Goal: Task Accomplishment & Management: Manage account settings

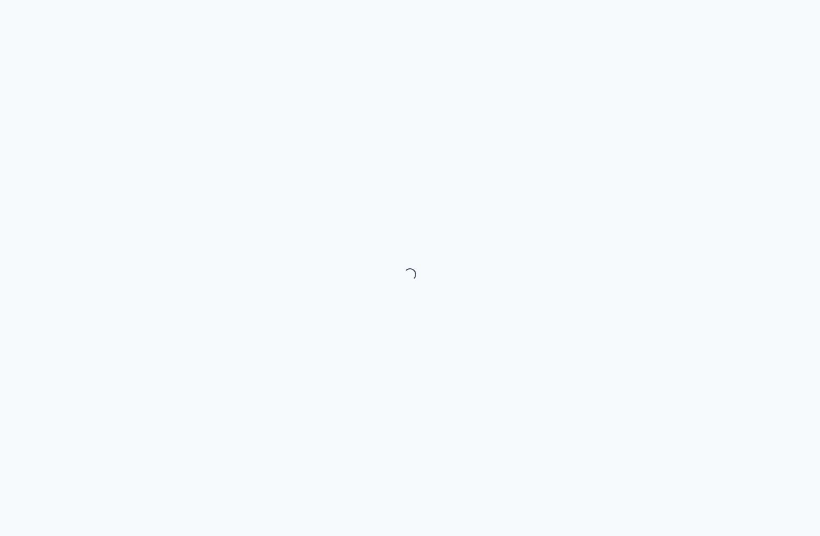
select select "month"
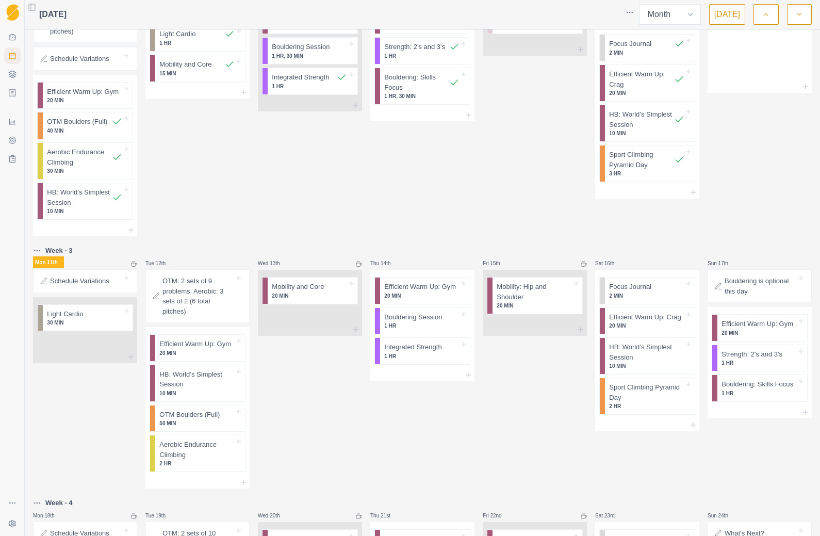
scroll to position [302, 0]
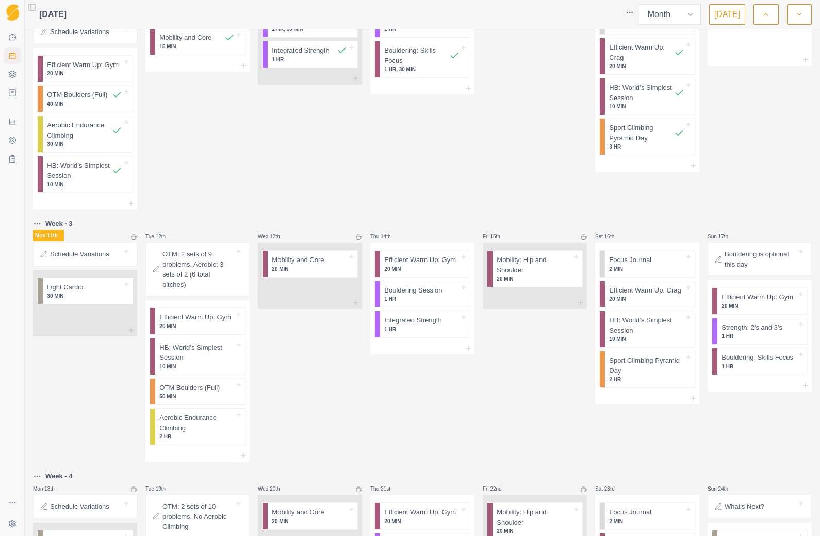
click at [100, 247] on div "Schedule Variations" at bounding box center [85, 254] width 95 height 14
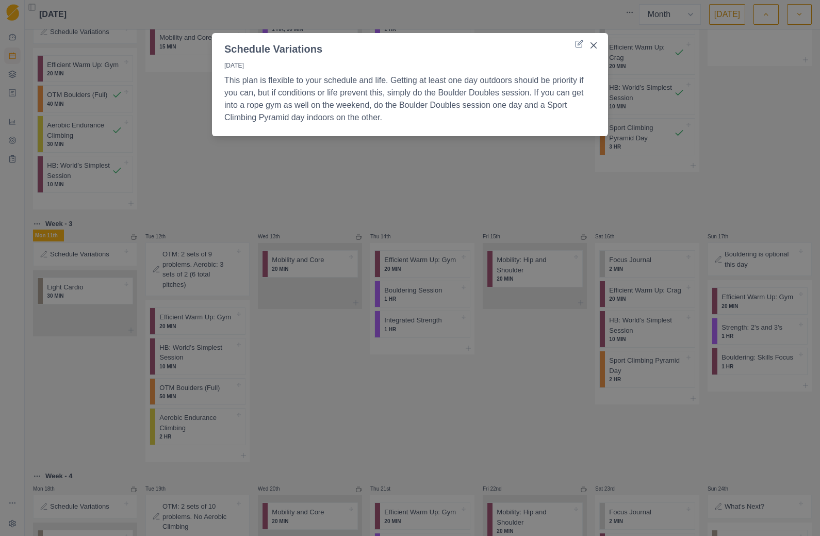
click at [337, 421] on div "Schedule Variations [DATE] This plan is flexible to your schedule and life. Get…" at bounding box center [410, 268] width 820 height 536
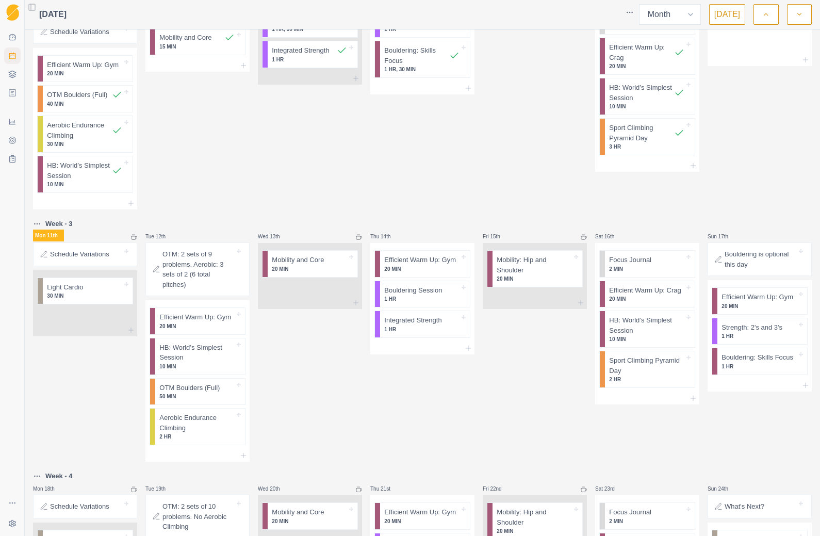
click at [306, 265] on p "20 MIN" at bounding box center [309, 269] width 75 height 8
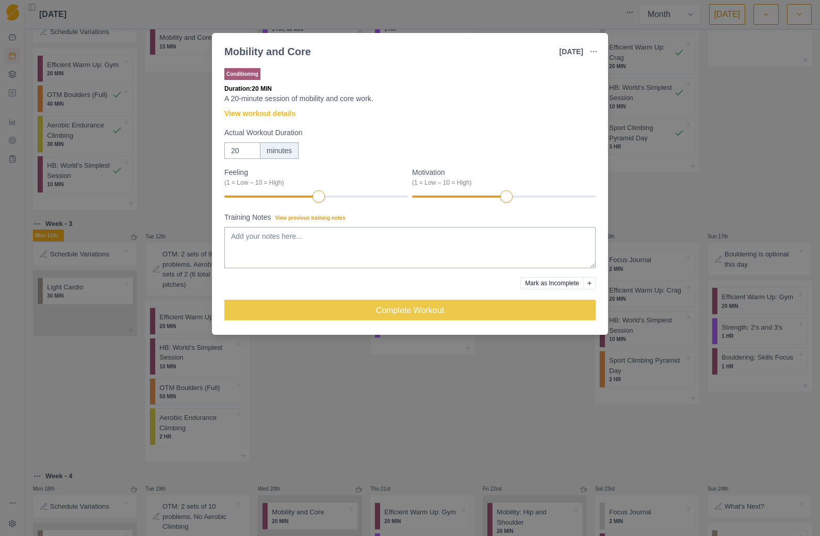
click at [278, 113] on link "View workout details" at bounding box center [259, 113] width 71 height 11
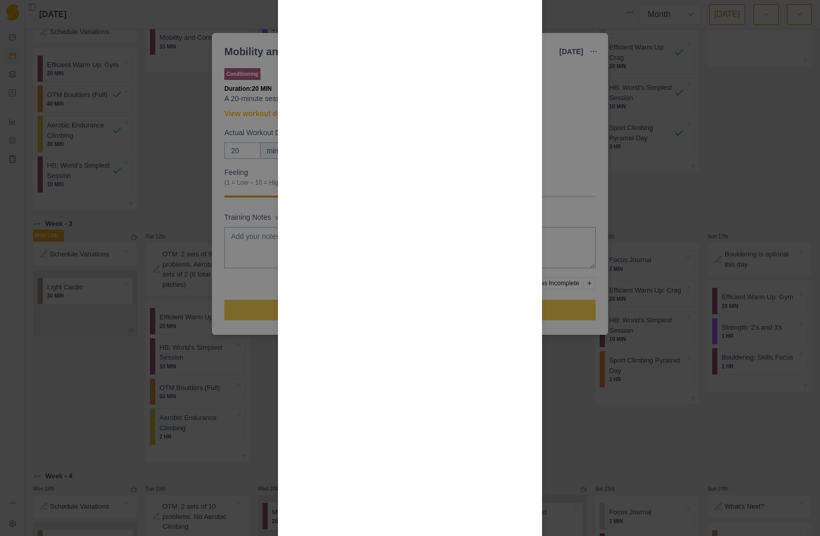
scroll to position [700, 0]
click at [695, 428] on div "Workout Details Overview Mobility work is important for expanding your range of…" at bounding box center [410, 268] width 820 height 536
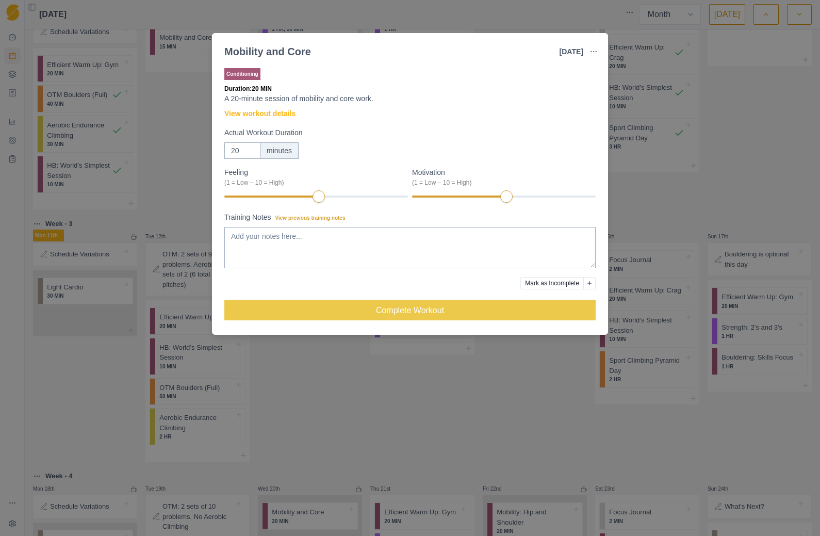
click at [500, 411] on div "Mobility and Core [DATE] Link To Goal View Workout Metrics Edit Original Workou…" at bounding box center [410, 268] width 820 height 536
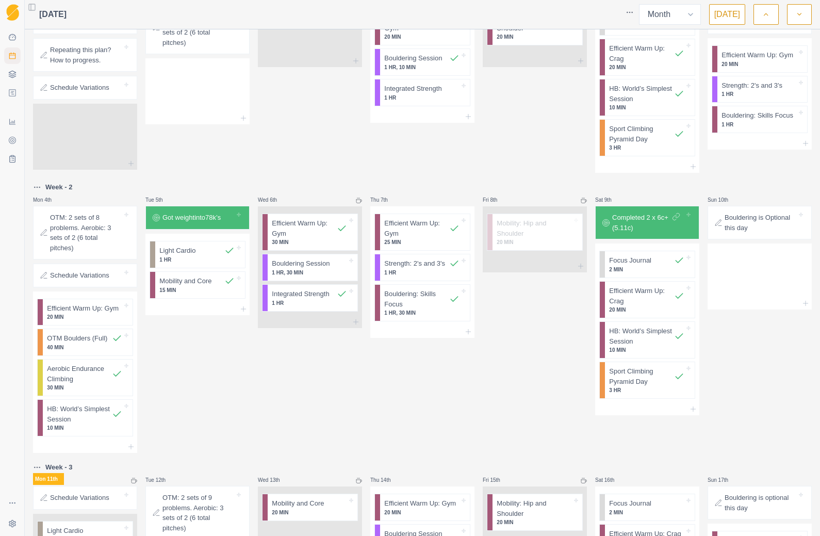
scroll to position [58, 0]
click at [199, 287] on p "15 MIN" at bounding box center [196, 291] width 75 height 8
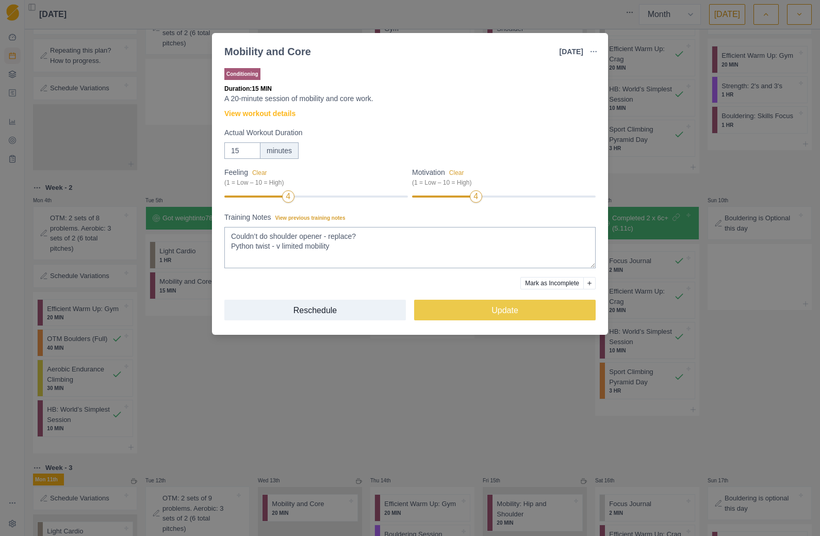
click at [391, 401] on div "Mobility and Core [DATE] Link To Goal View Workout Metrics Edit Original Workou…" at bounding box center [410, 268] width 820 height 536
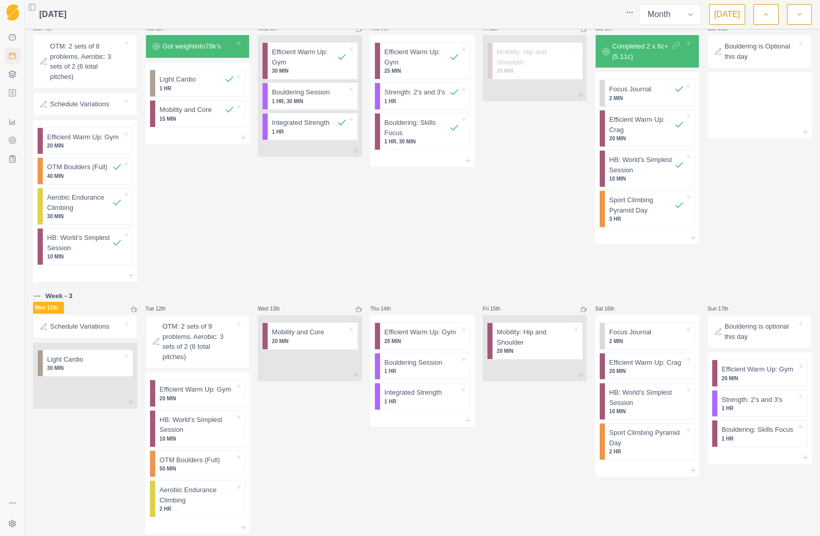
scroll to position [230, 0]
click at [307, 332] on p "Mobility and Core" at bounding box center [298, 331] width 52 height 10
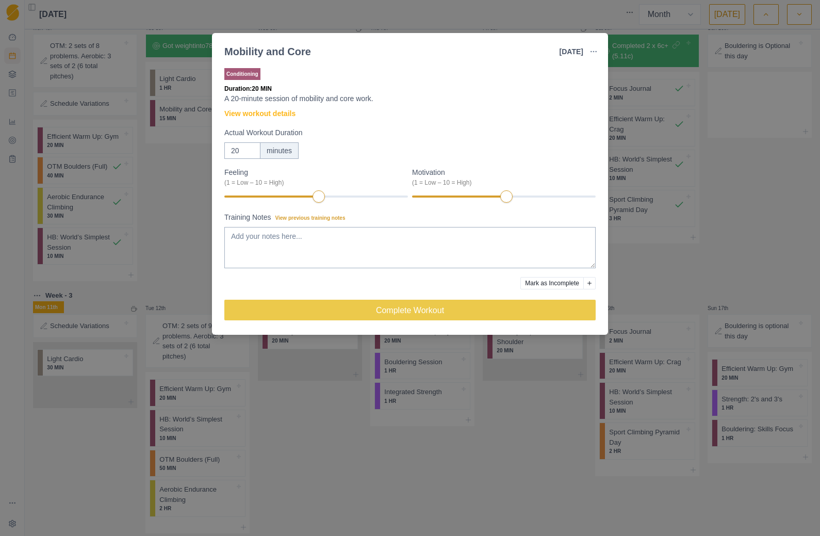
click at [525, 433] on div "Mobility and Core [DATE] Link To Goal View Workout Metrics Edit Original Workou…" at bounding box center [410, 268] width 820 height 536
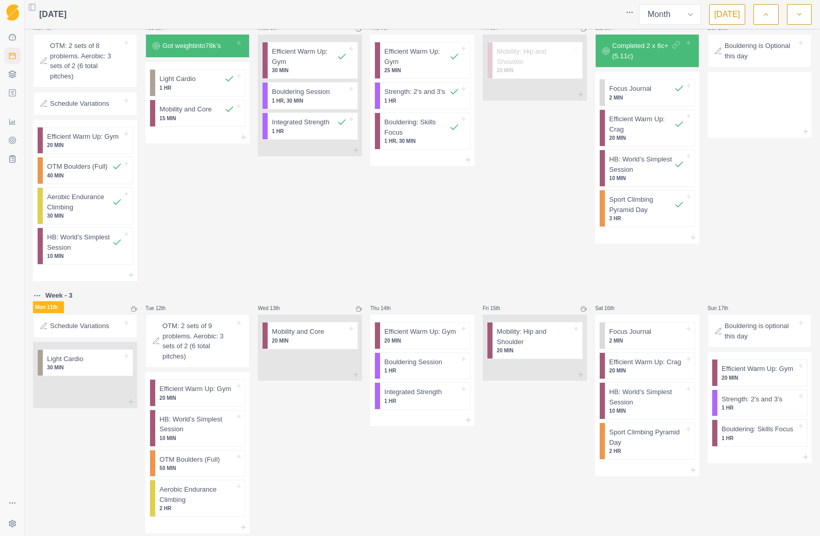
click at [318, 337] on p "20 MIN" at bounding box center [309, 341] width 75 height 8
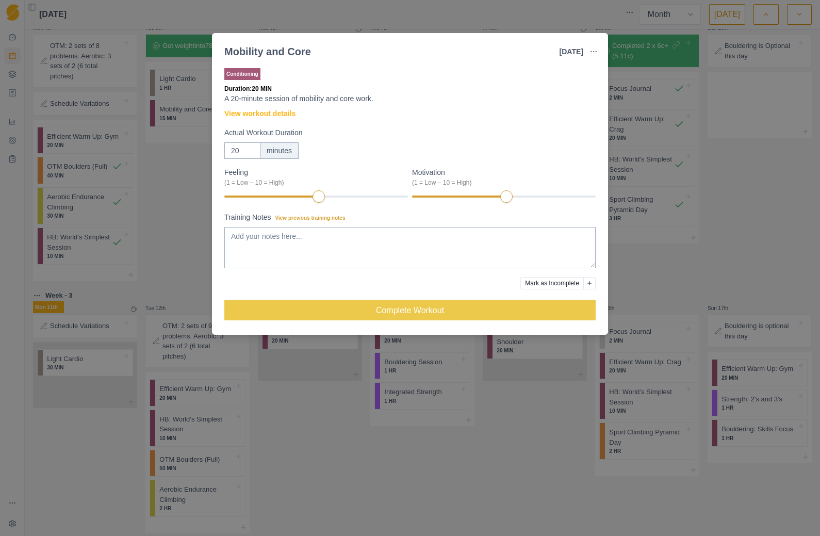
click at [287, 115] on link "View workout details" at bounding box center [259, 113] width 71 height 11
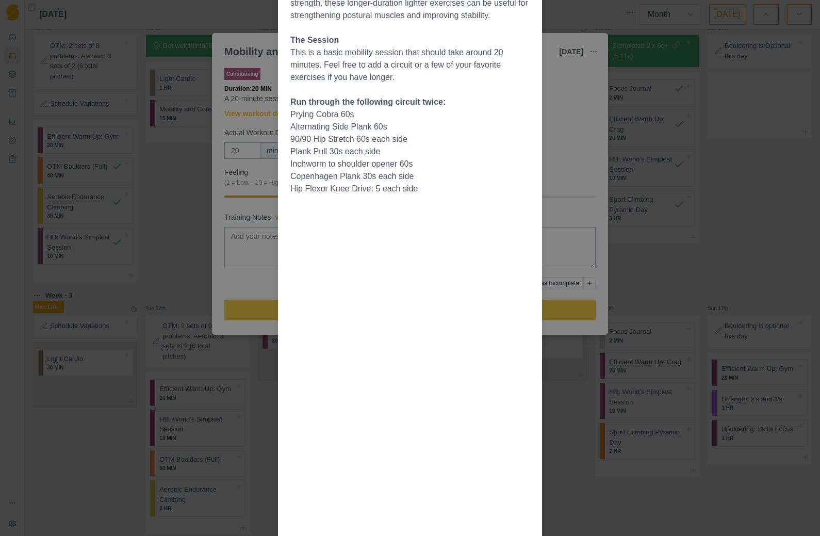
scroll to position [0, 0]
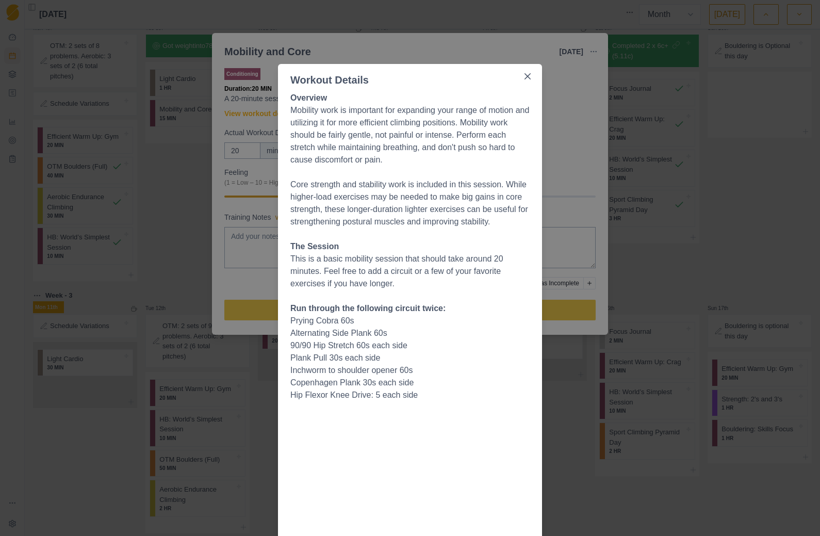
click at [534, 82] on button "Close" at bounding box center [527, 76] width 17 height 17
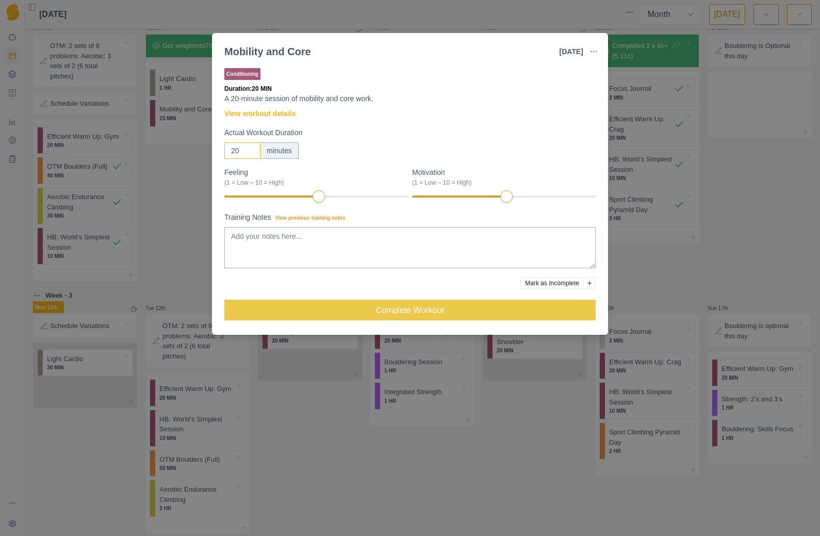
click at [257, 154] on input "20" at bounding box center [242, 150] width 36 height 17
type input "2"
type input "15"
click at [258, 227] on textarea "Training Notes View previous training notes" at bounding box center [409, 247] width 371 height 41
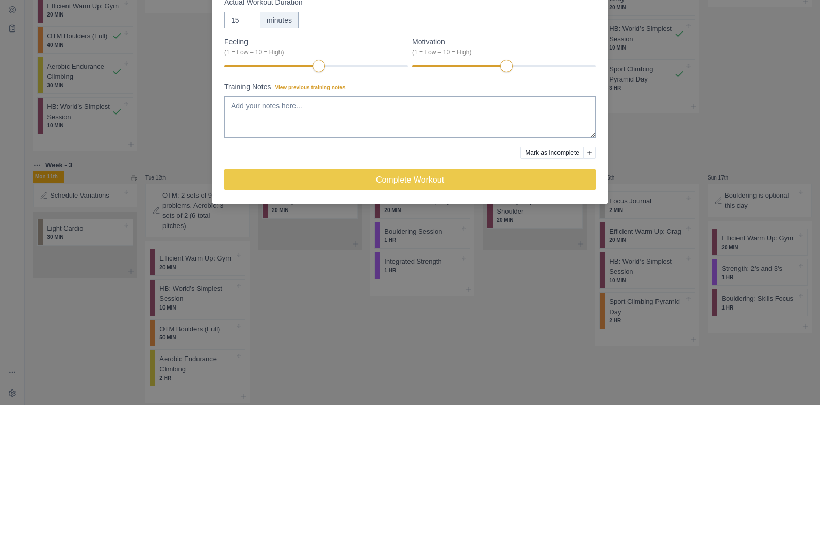
click at [675, 120] on div "Mobility and Core [DATE] Link To Goal View Workout Metrics Edit Original Workou…" at bounding box center [410, 268] width 820 height 536
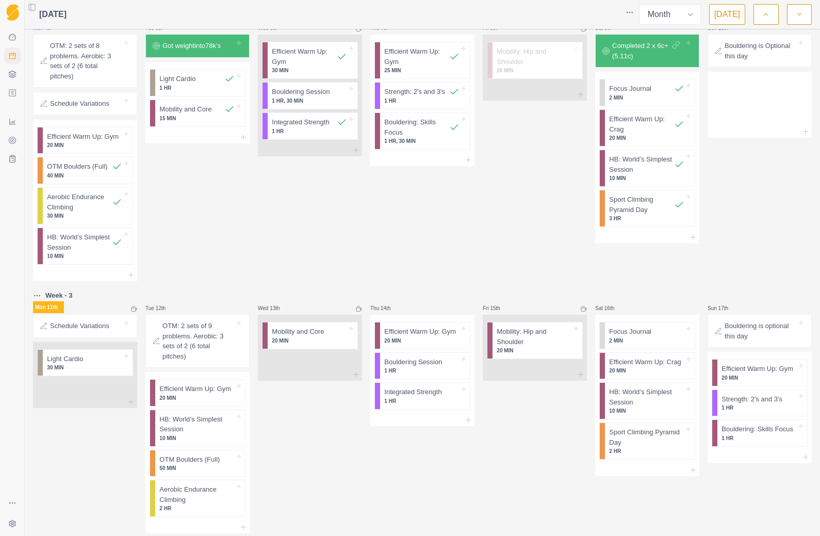
click at [314, 337] on p "20 MIN" at bounding box center [309, 341] width 75 height 8
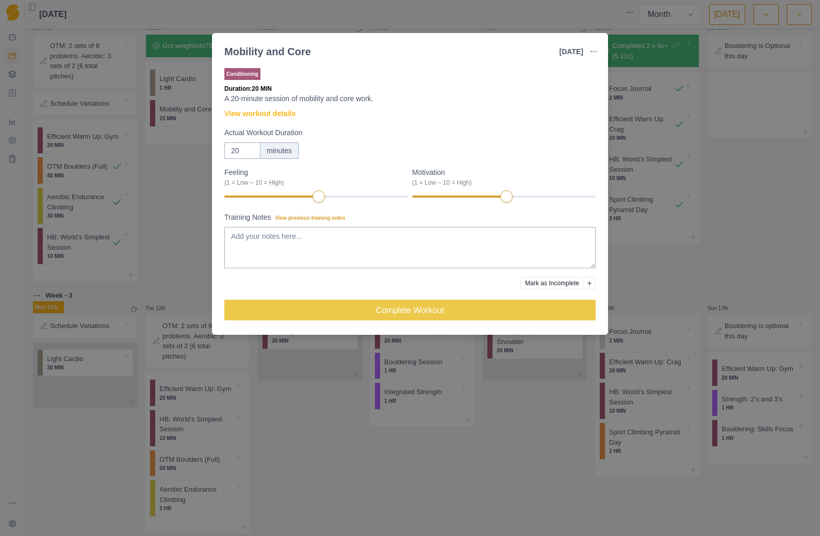
click at [290, 117] on link "View workout details" at bounding box center [259, 113] width 71 height 11
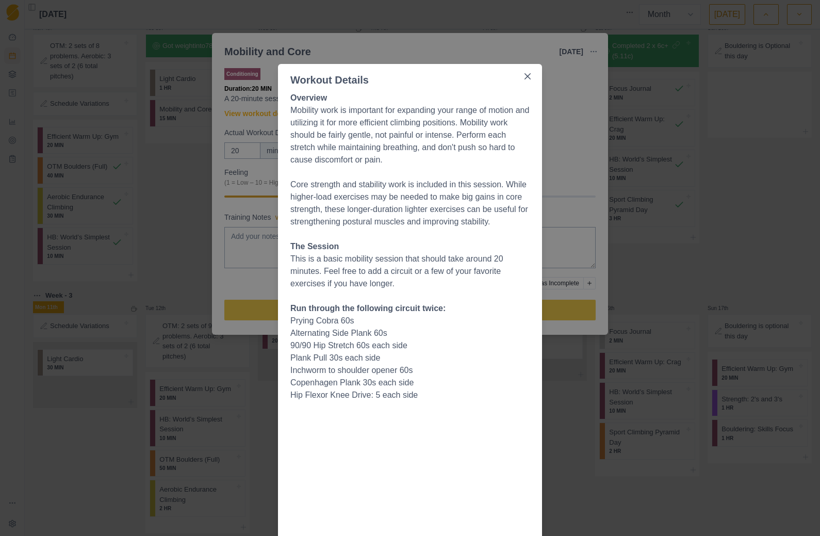
click at [583, 167] on div "Workout Details Overview Mobility work is important for expanding your range of…" at bounding box center [410, 268] width 820 height 536
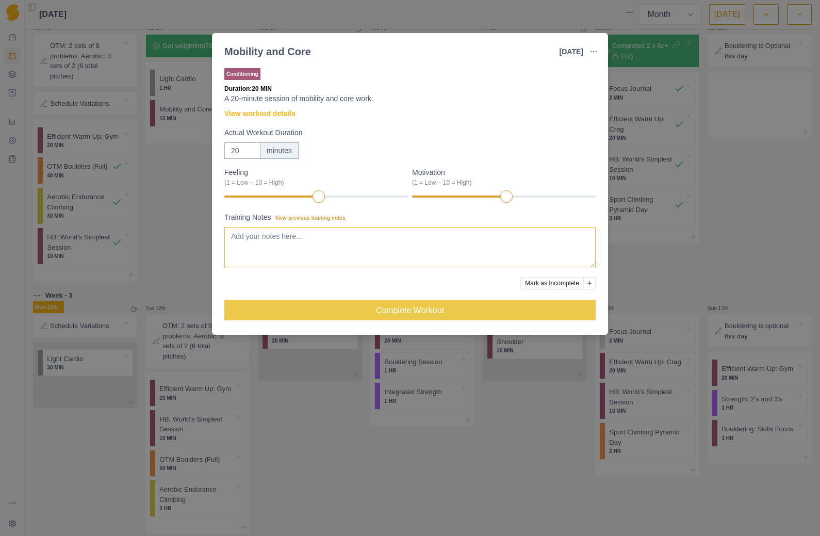
click at [236, 239] on textarea "Training Notes View previous training notes" at bounding box center [409, 247] width 371 height 41
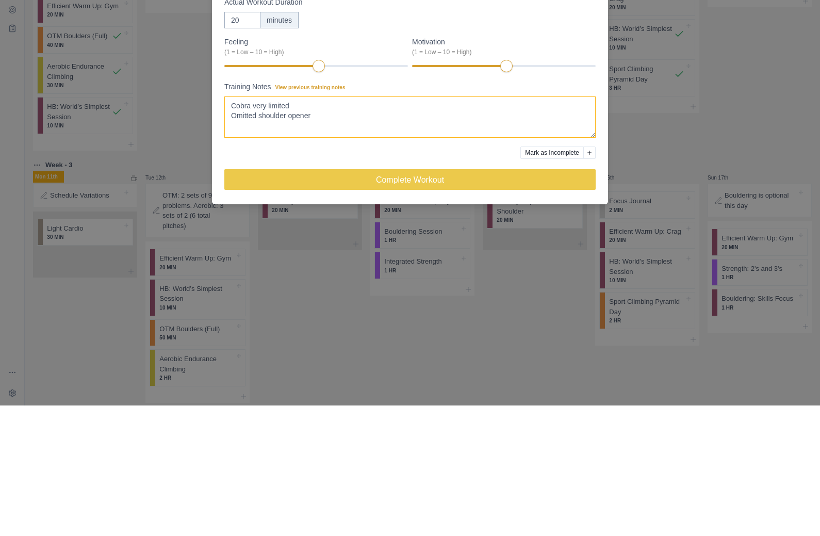
type textarea "Cobra very limited Omitted shoulder opener"
click at [463, 300] on button "Complete Workout" at bounding box center [409, 310] width 371 height 21
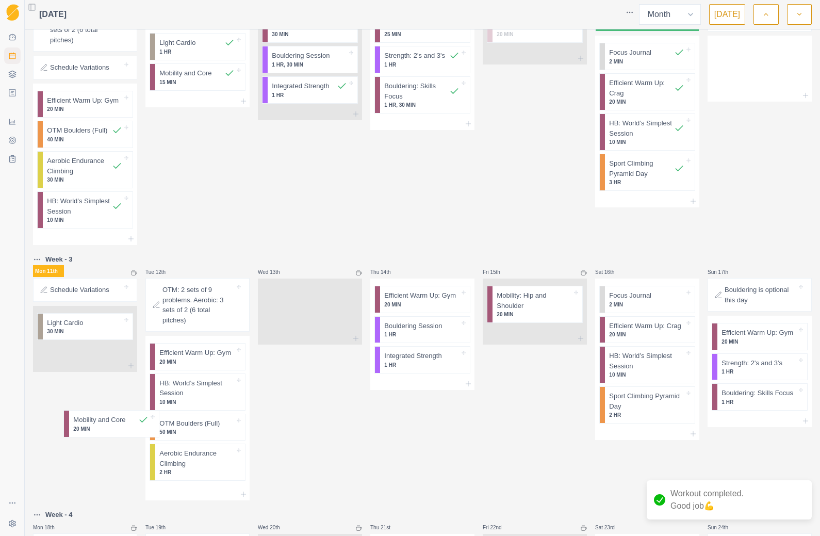
scroll to position [270, 0]
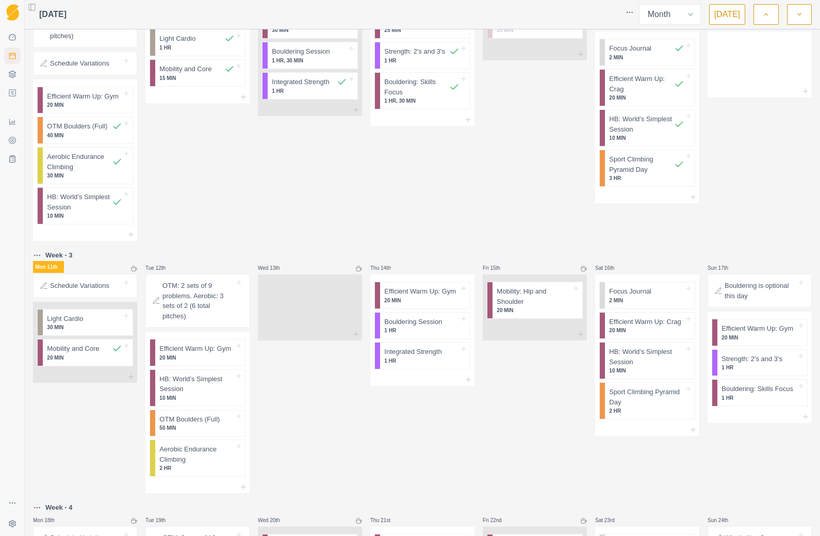
click at [131, 312] on div "Light Cardio 30 MIN" at bounding box center [88, 322] width 90 height 26
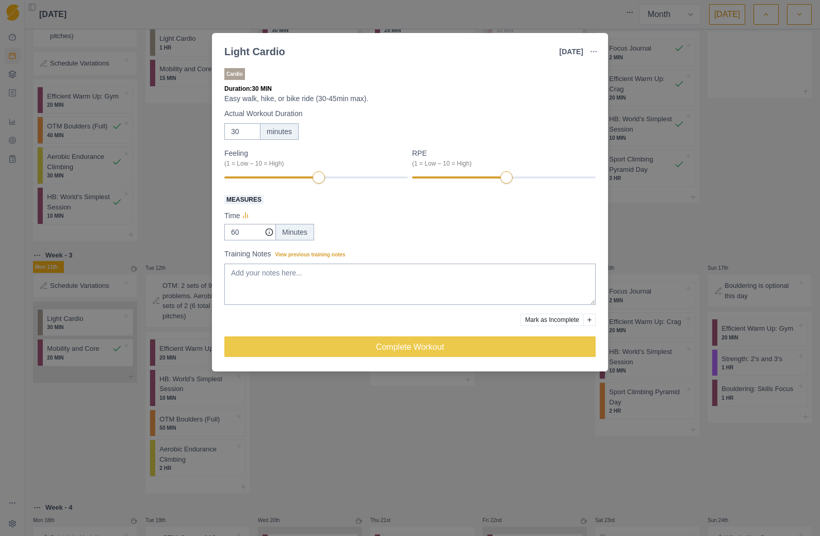
click at [599, 58] on button "button" at bounding box center [593, 51] width 21 height 21
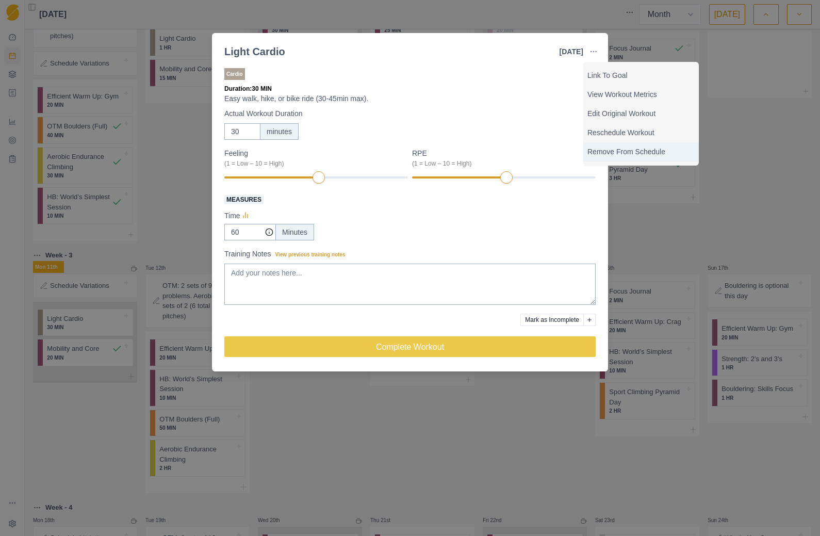
click at [652, 152] on p "Remove From Schedule" at bounding box center [640, 151] width 107 height 11
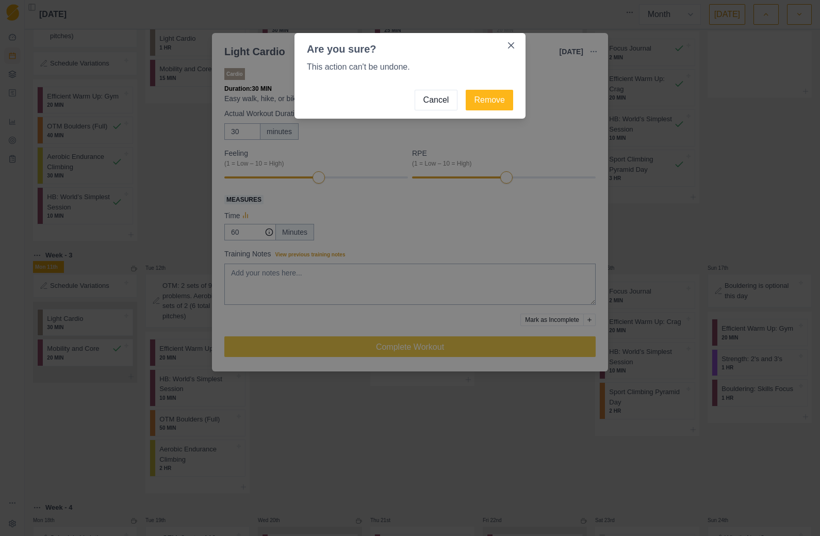
click at [488, 102] on button "Remove" at bounding box center [489, 100] width 47 height 21
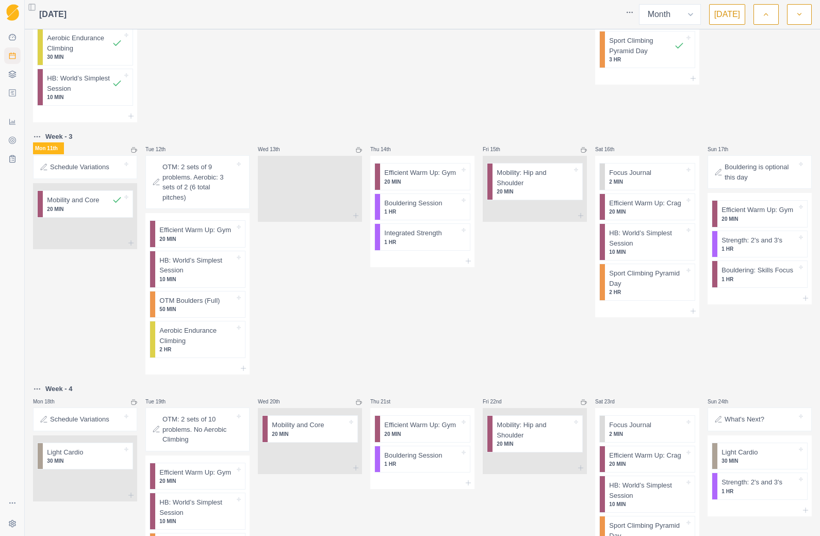
scroll to position [397, 0]
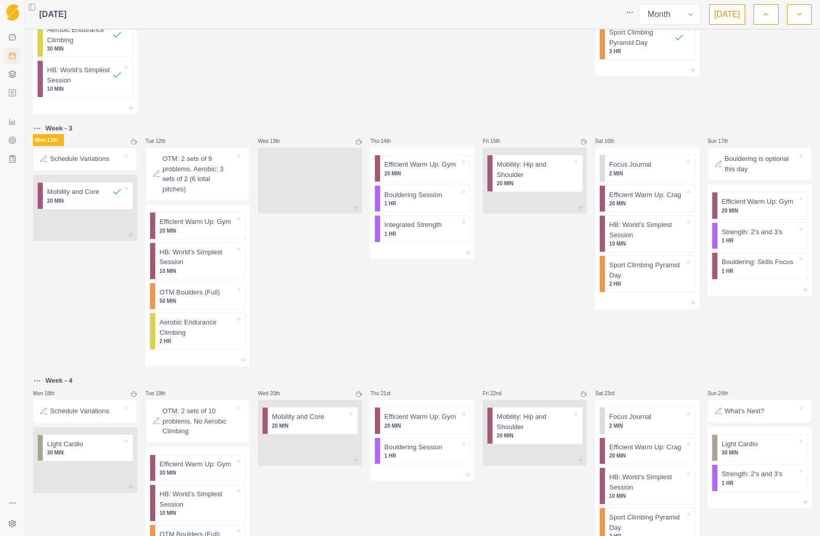
click at [771, 406] on div at bounding box center [780, 411] width 32 height 10
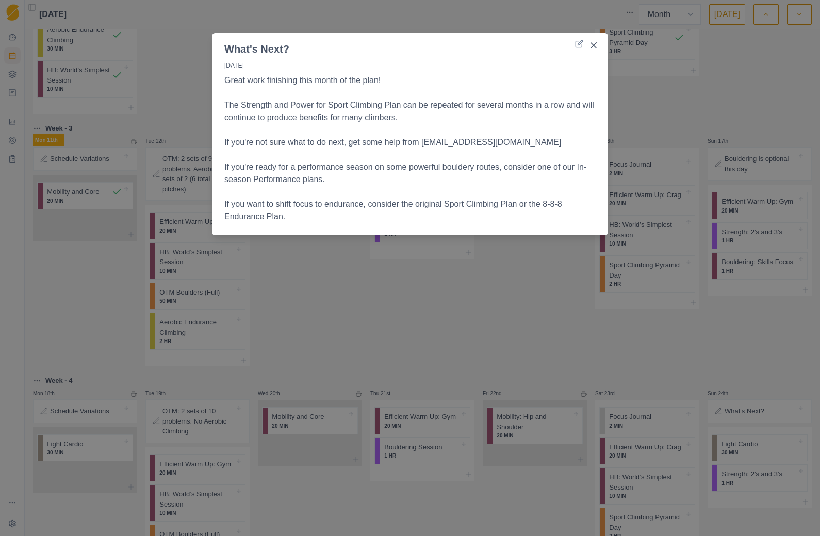
click at [479, 144] on p "If you're not sure what to do next, get some help from [EMAIL_ADDRESS][DOMAIN_N…" at bounding box center [409, 142] width 371 height 12
click at [466, 140] on p "If you're not sure what to do next, get some help from [EMAIL_ADDRESS][DOMAIN_N…" at bounding box center [409, 142] width 371 height 12
click at [479, 144] on p "If you're not sure what to do next, get some help from [EMAIL_ADDRESS][DOMAIN_N…" at bounding box center [409, 142] width 371 height 12
click at [481, 145] on p "If you're not sure what to do next, get some help from [EMAIL_ADDRESS][DOMAIN_N…" at bounding box center [409, 142] width 371 height 12
click at [462, 291] on div "What's Next? [DATE] Great work finishing this month of the plan! The Strength a…" at bounding box center [410, 268] width 820 height 536
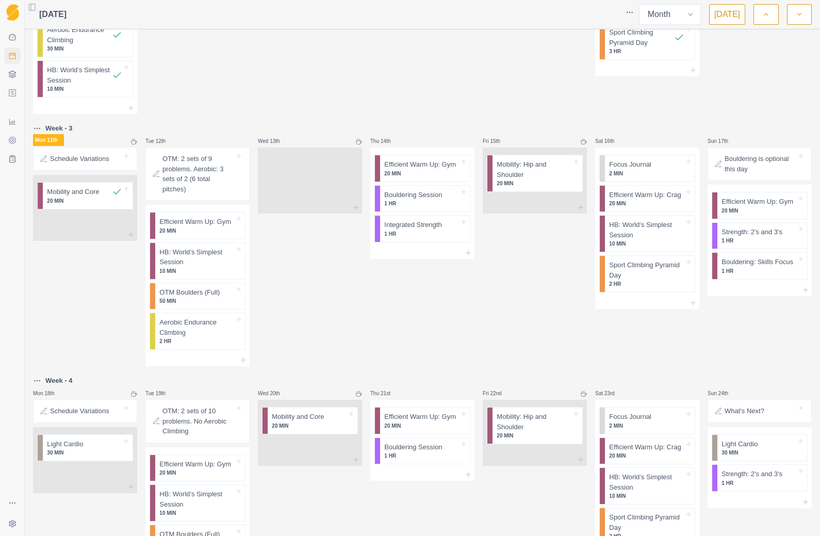
click at [36, 4] on button "Toggle Sidebar" at bounding box center [32, 7] width 14 height 14
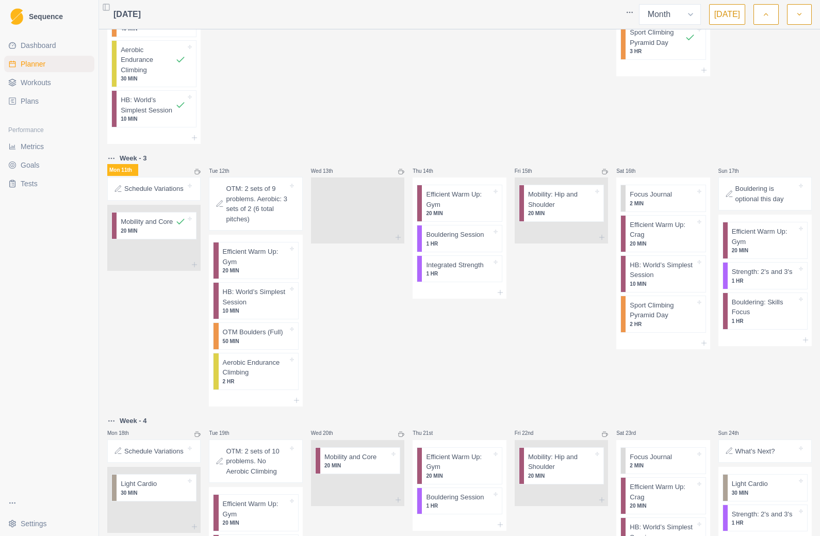
click at [39, 141] on link "Metrics" at bounding box center [49, 146] width 90 height 17
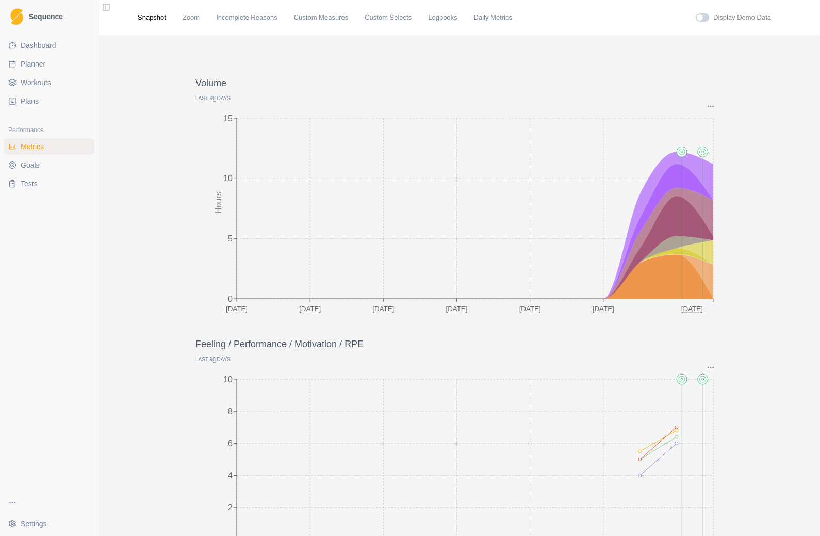
click at [497, 22] on link "Daily Metrics" at bounding box center [493, 17] width 38 height 10
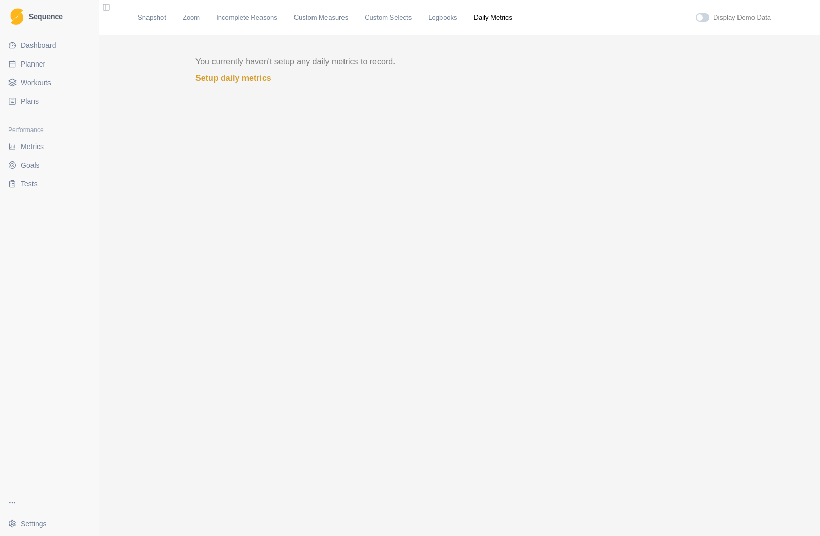
click at [255, 78] on link "Setup daily metrics" at bounding box center [459, 78] width 528 height 12
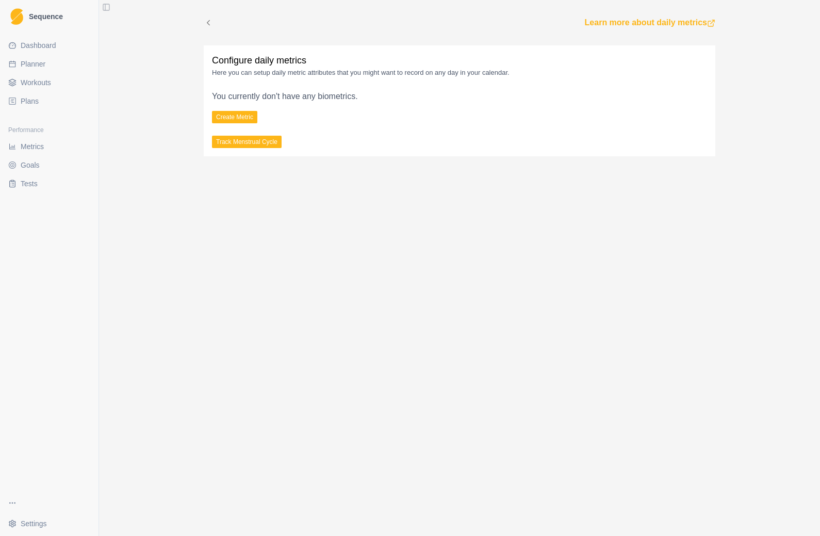
click at [243, 119] on button "Create Metric" at bounding box center [234, 117] width 45 height 12
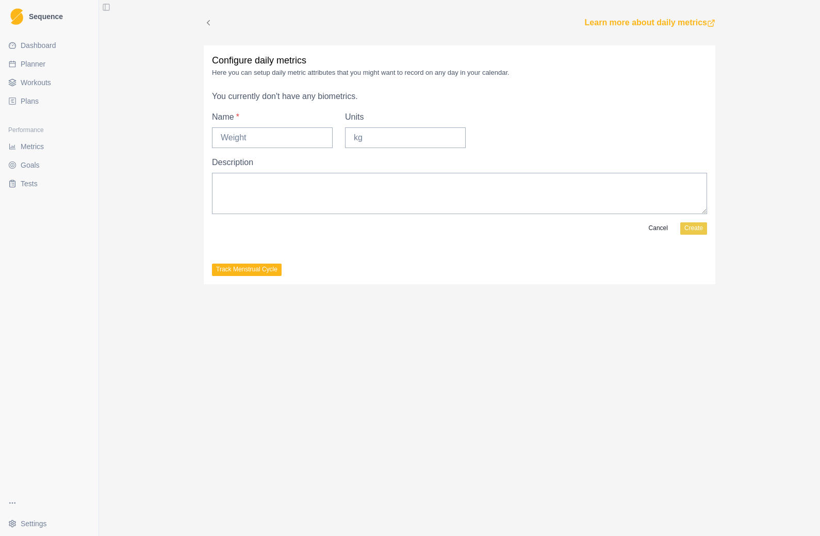
click at [699, 230] on button "Create" at bounding box center [693, 228] width 27 height 12
click at [697, 227] on button "Create" at bounding box center [693, 228] width 27 height 12
click at [228, 175] on textarea "Description" at bounding box center [459, 193] width 495 height 41
type textarea "In morning after food"
click at [700, 228] on button "Create" at bounding box center [693, 228] width 27 height 12
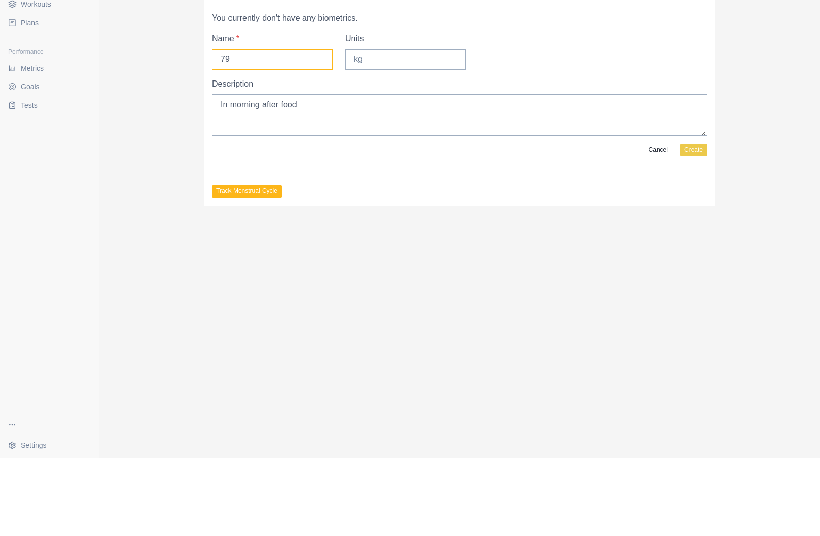
type input "79"
click at [705, 222] on button "Create" at bounding box center [693, 228] width 27 height 12
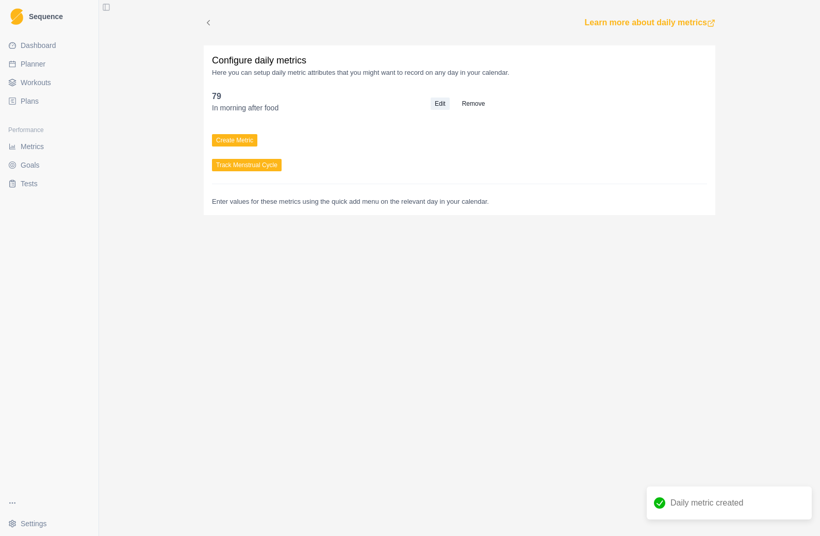
click at [443, 105] on button "Edit" at bounding box center [440, 103] width 19 height 12
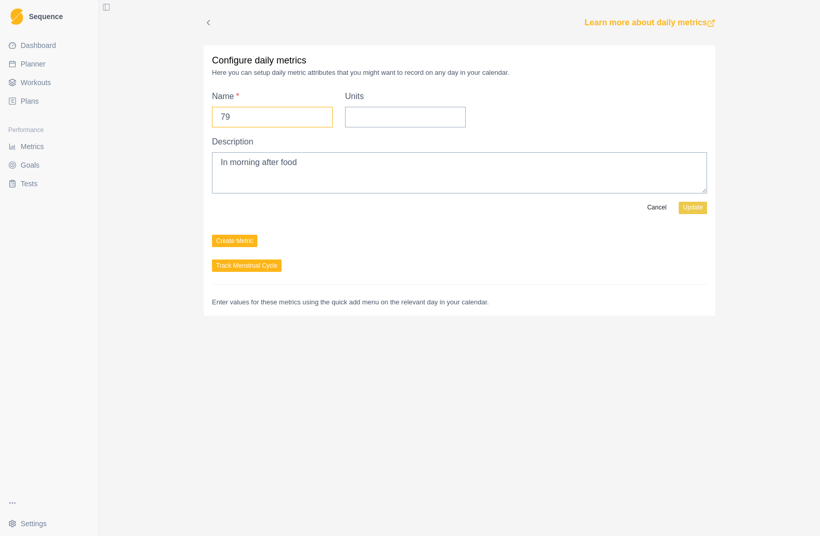
click at [256, 117] on input "79" at bounding box center [272, 117] width 121 height 21
type input "7"
type input "Weight"
click at [695, 208] on button "Update" at bounding box center [693, 208] width 28 height 12
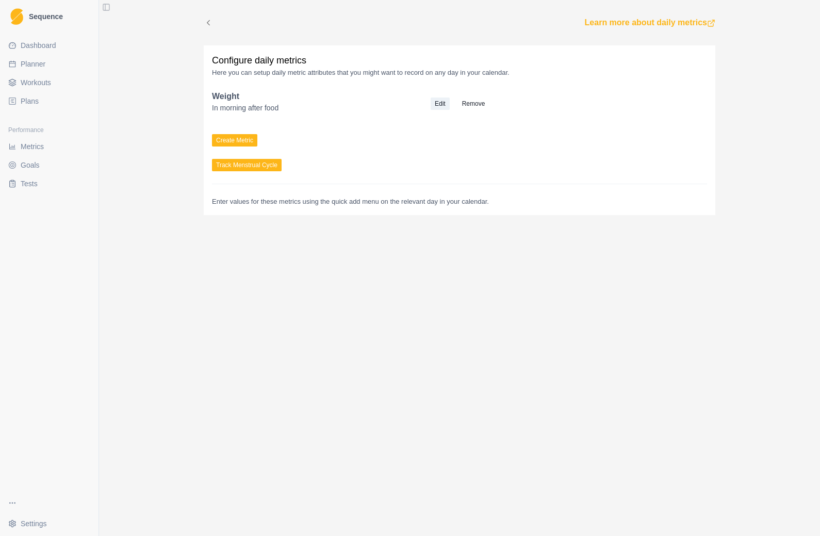
click at [557, 389] on div "Learn more about daily metrics Configure daily metrics Here you can setup daily…" at bounding box center [459, 268] width 721 height 536
click at [40, 66] on span "Planner" at bounding box center [33, 64] width 25 height 10
select select "month"
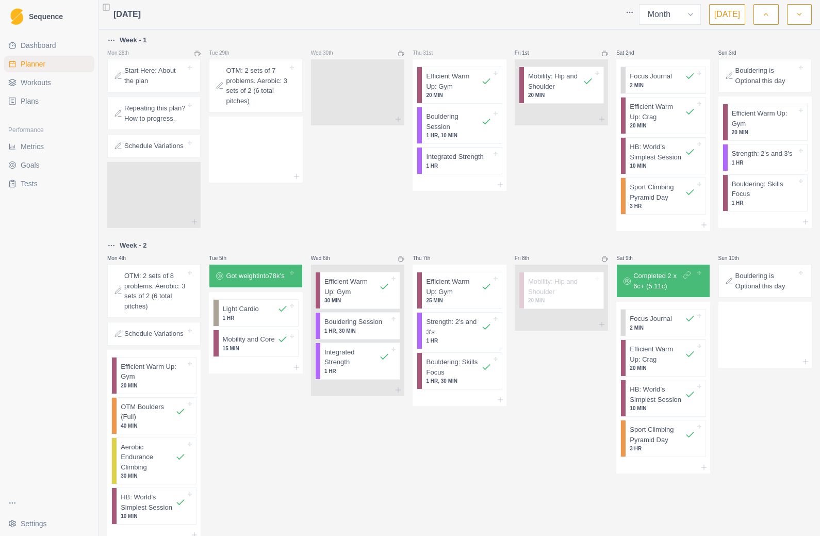
click at [51, 47] on span "Dashboard" at bounding box center [39, 45] width 36 height 10
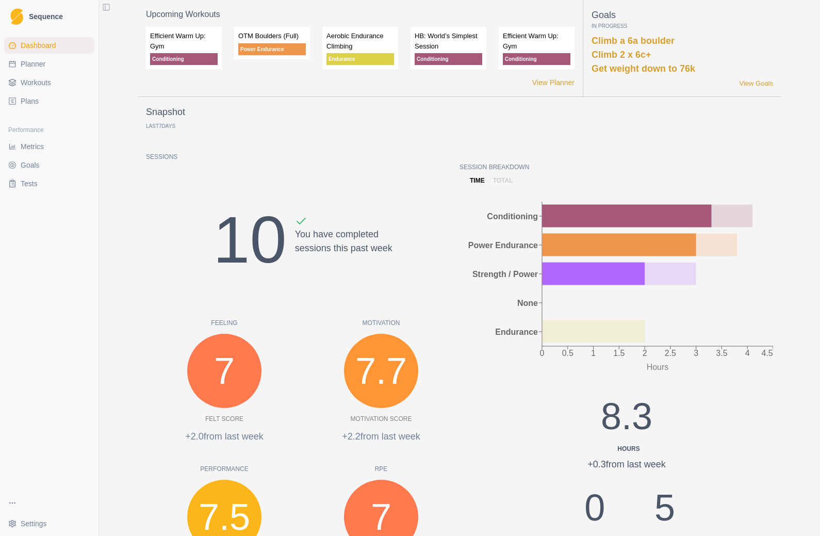
click at [486, 424] on div "0 0.5 1 1.5 2 2.5 3 3.5 4 4.5 Hours Conditioning Power Endurance Strength / Pow…" at bounding box center [617, 373] width 314 height 343
click at [43, 147] on span "Metrics" at bounding box center [32, 146] width 23 height 10
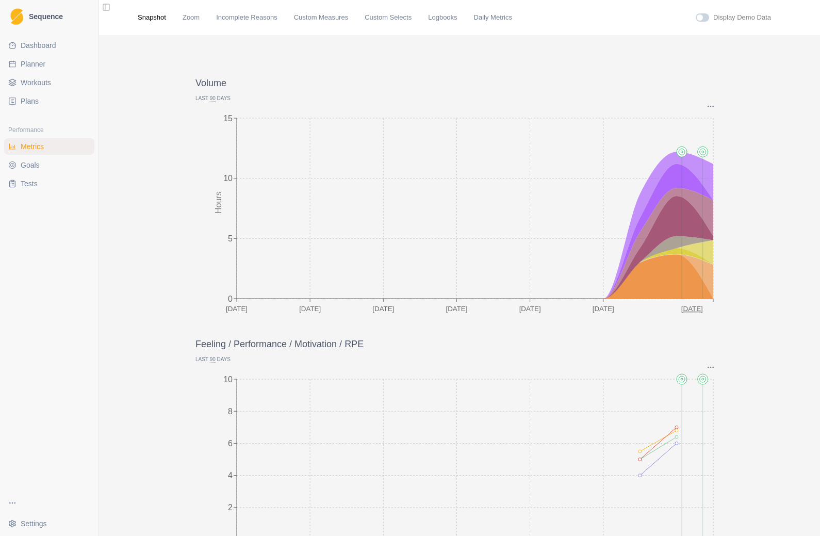
click at [704, 171] on icon at bounding box center [475, 225] width 477 height 147
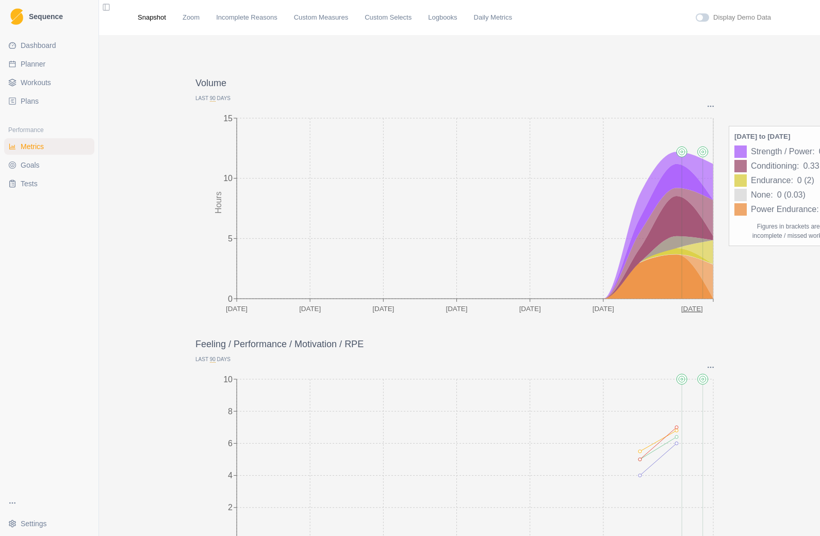
click at [712, 107] on icon "Options" at bounding box center [711, 106] width 8 height 8
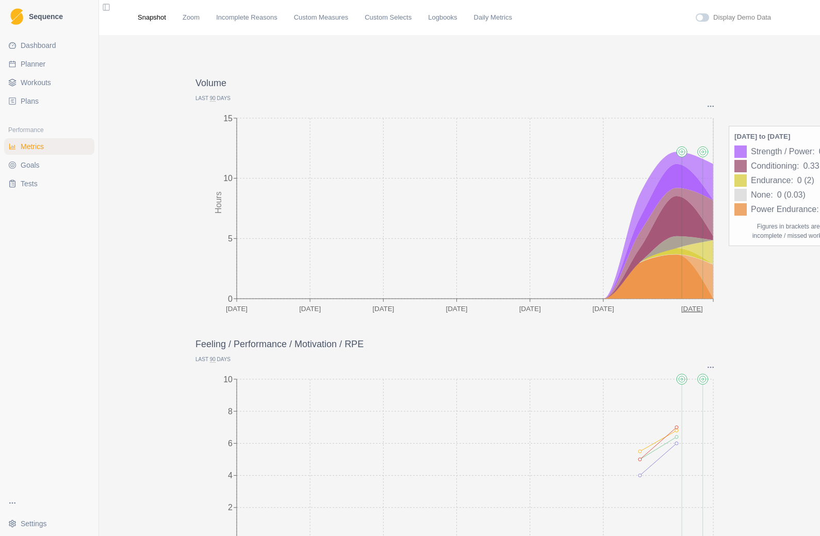
click at [195, 17] on link "Zoom" at bounding box center [191, 17] width 17 height 10
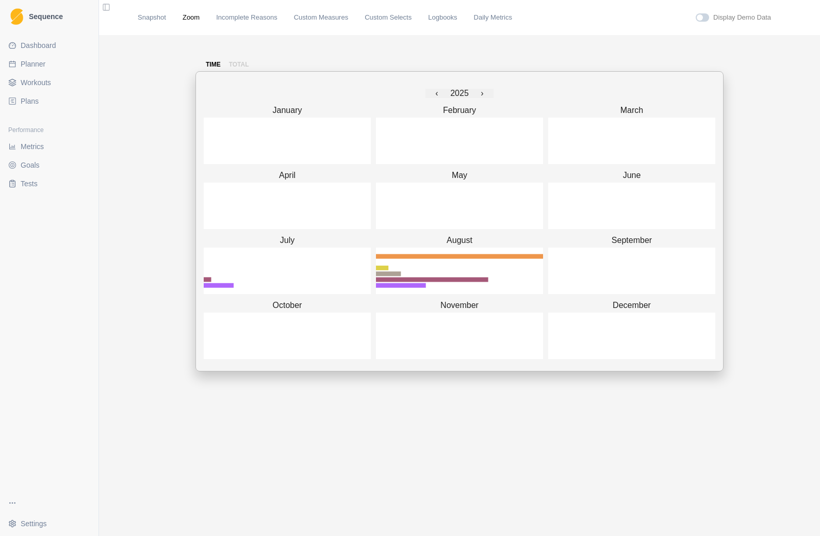
click at [247, 64] on p "total" at bounding box center [239, 64] width 20 height 9
click at [211, 64] on p "time" at bounding box center [213, 64] width 15 height 9
click at [260, 15] on link "Incomplete Reasons" at bounding box center [246, 17] width 61 height 10
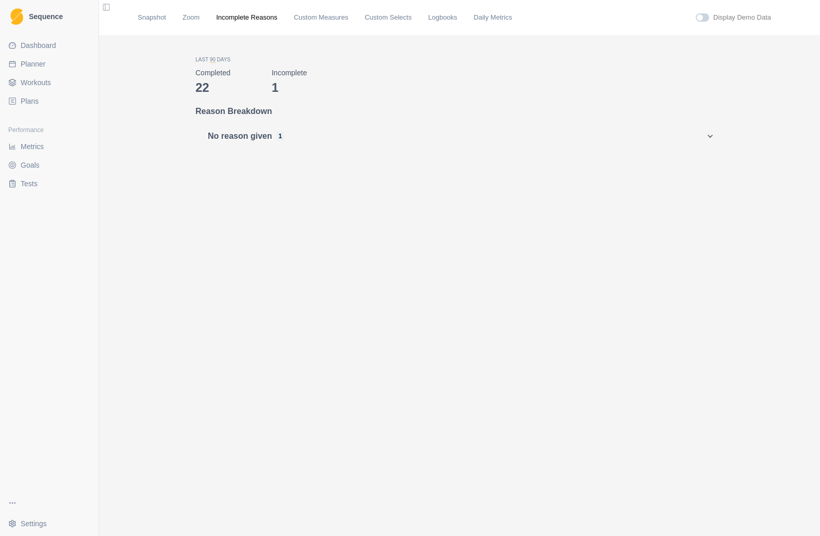
click at [332, 21] on link "Custom Measures" at bounding box center [321, 17] width 54 height 10
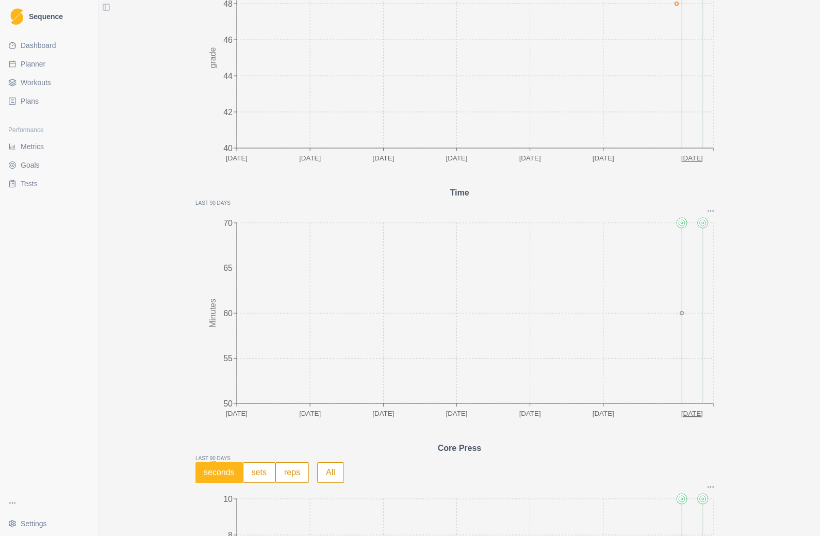
scroll to position [1705, 0]
